Goal: Transaction & Acquisition: Purchase product/service

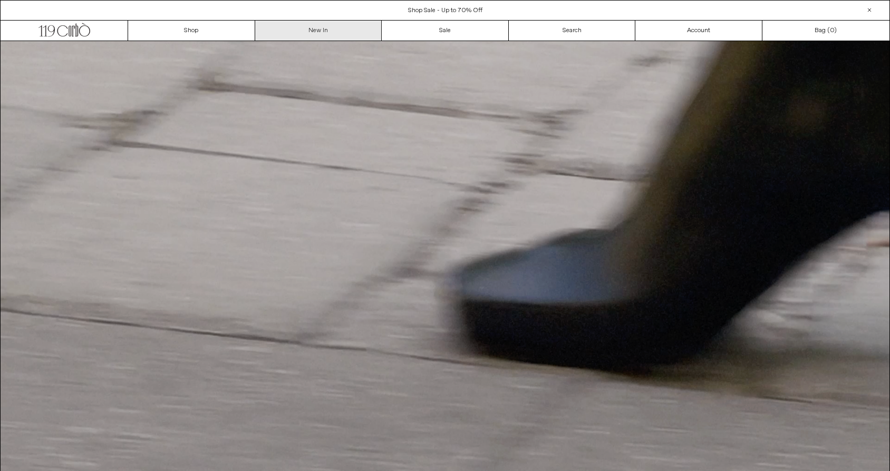
click at [302, 24] on link "New In" at bounding box center [318, 31] width 127 height 20
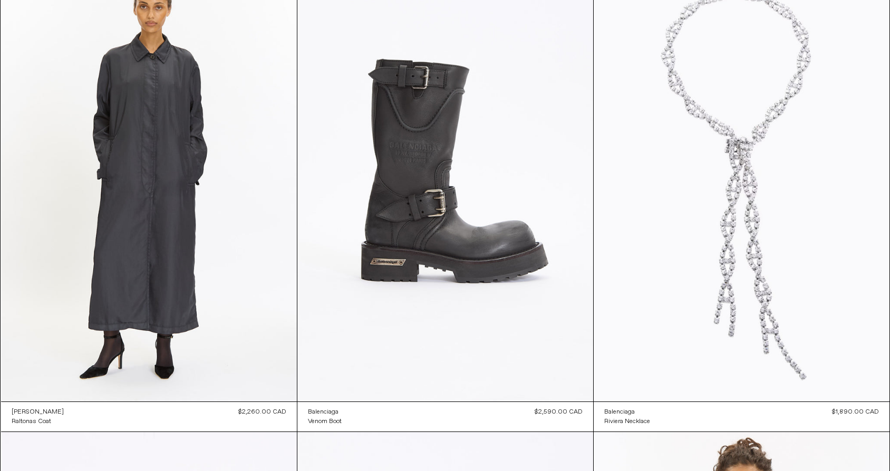
scroll to position [1528, 0]
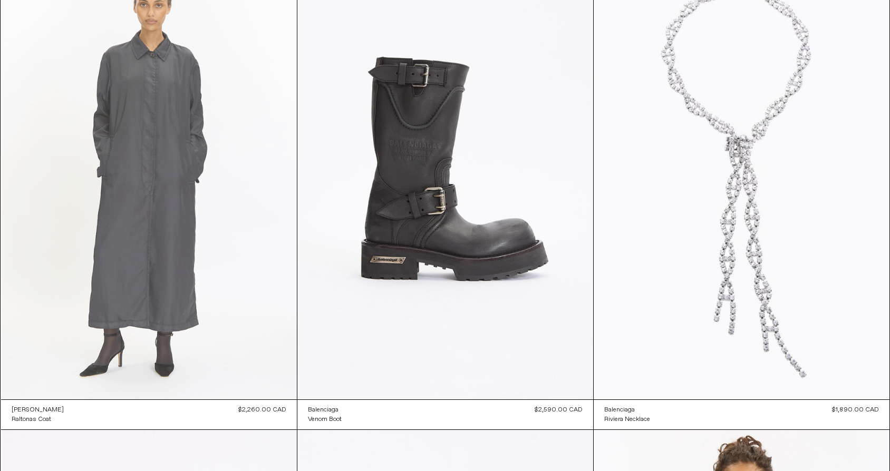
click at [159, 241] on at bounding box center [149, 178] width 296 height 444
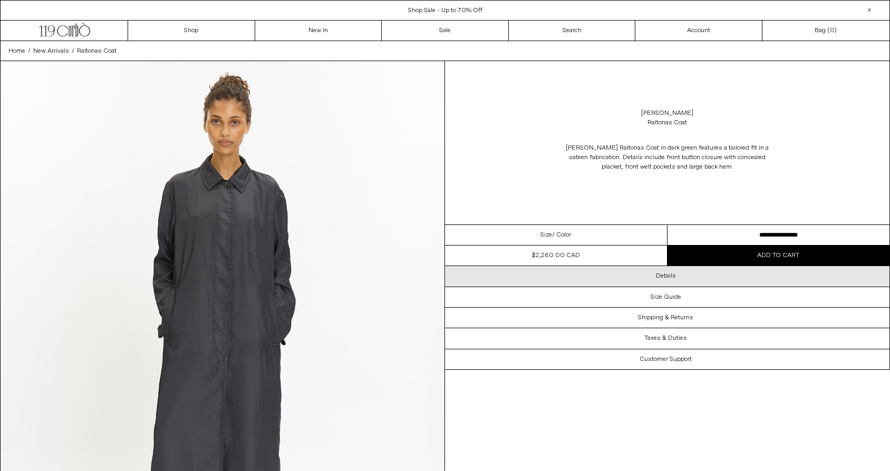
click at [633, 275] on div "Details" at bounding box center [667, 276] width 444 height 20
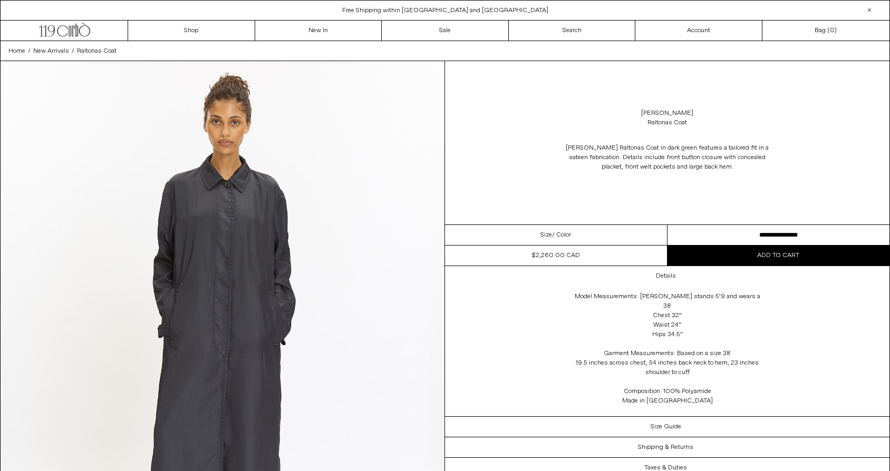
click at [688, 227] on select "**********" at bounding box center [778, 235] width 222 height 21
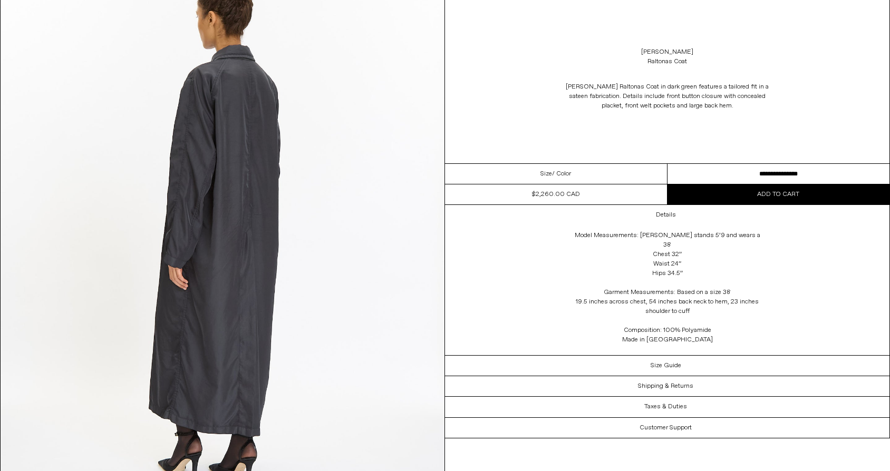
scroll to position [1771, 0]
